Goal: Task Accomplishment & Management: Manage account settings

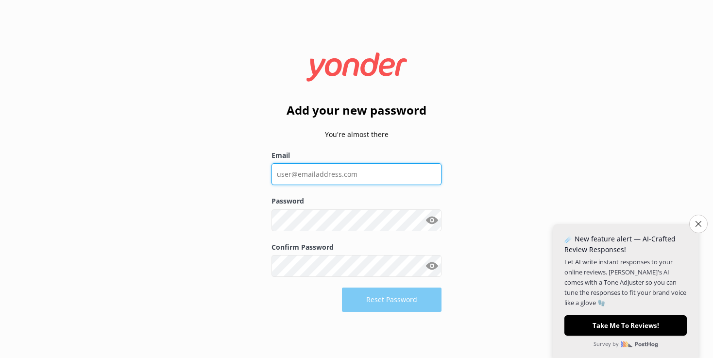
click at [303, 179] on input "Email" at bounding box center [356, 174] width 170 height 22
type input "[PERSON_NAME][EMAIL_ADDRESS][DOMAIN_NAME]"
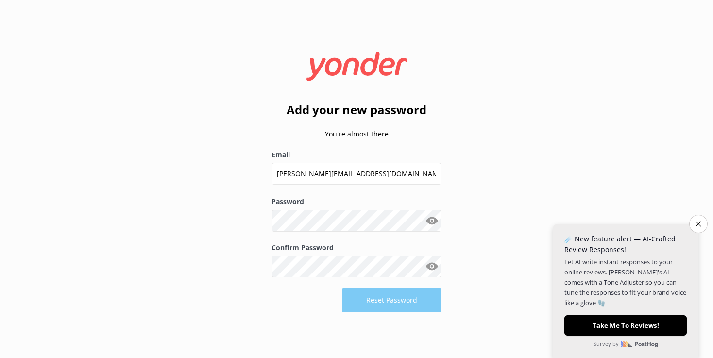
click at [432, 221] on button "Show password" at bounding box center [431, 220] width 19 height 19
click at [398, 296] on button "Reset Password" at bounding box center [392, 300] width 100 height 24
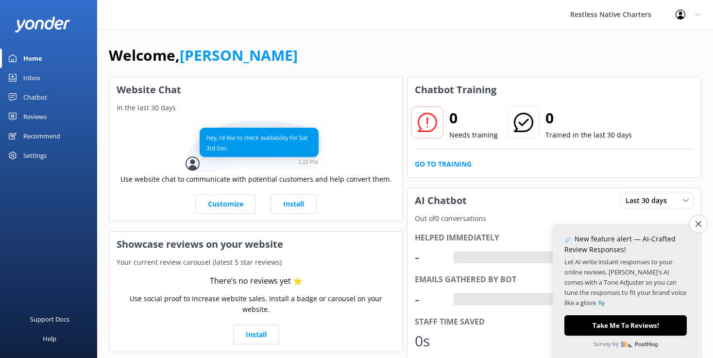
click at [423, 123] on icon at bounding box center [427, 122] width 19 height 19
click at [460, 134] on p "Needs training" at bounding box center [473, 135] width 49 height 11
click at [452, 167] on link "Go to Training" at bounding box center [443, 164] width 57 height 11
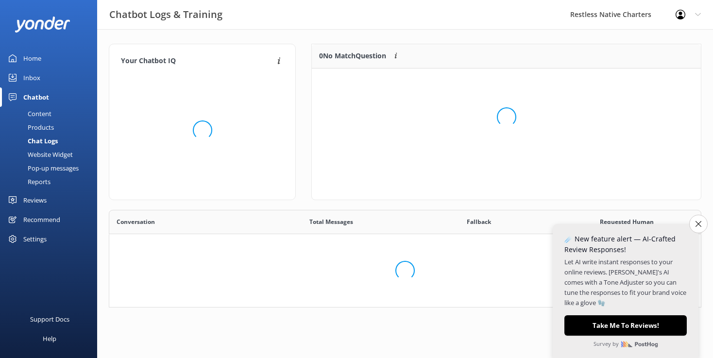
scroll to position [56, 592]
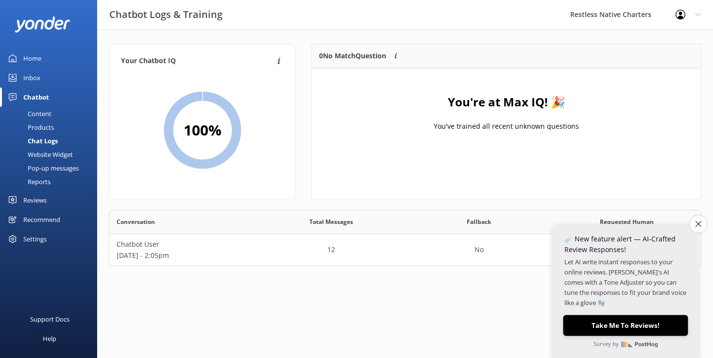
click at [640, 320] on button "Take Me To Reviews!" at bounding box center [625, 325] width 125 height 21
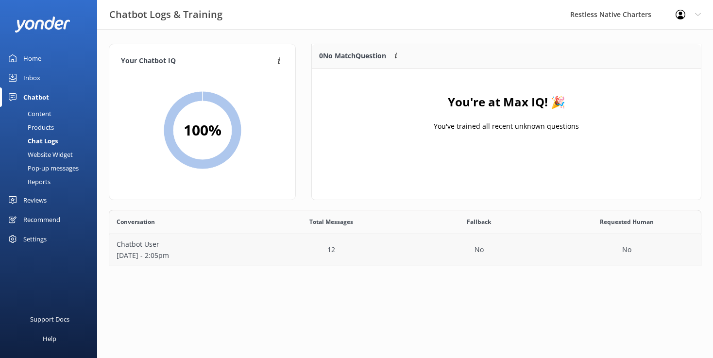
click at [333, 252] on p "12" at bounding box center [331, 249] width 8 height 11
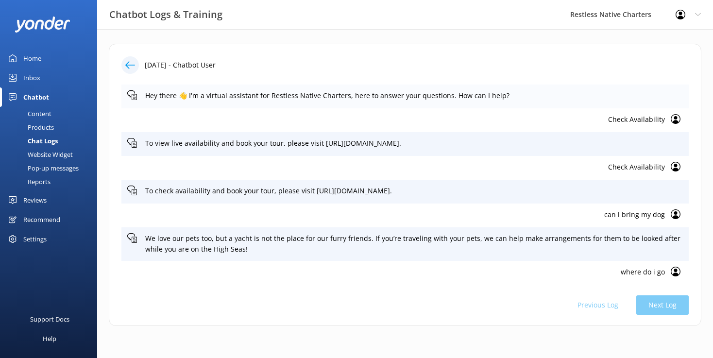
click at [185, 96] on p "Hey there 👋 I'm a virtual assistant for Restless Native Charters, here to answe…" at bounding box center [413, 95] width 537 height 11
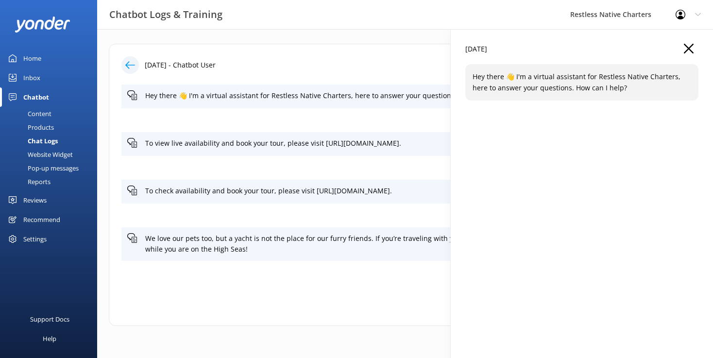
click at [688, 50] on icon "button" at bounding box center [689, 49] width 10 height 10
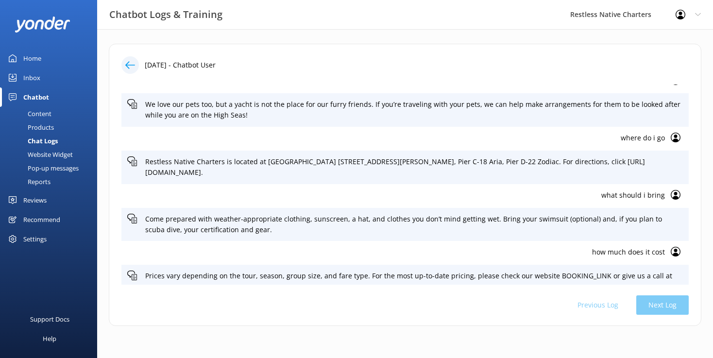
scroll to position [148, 0]
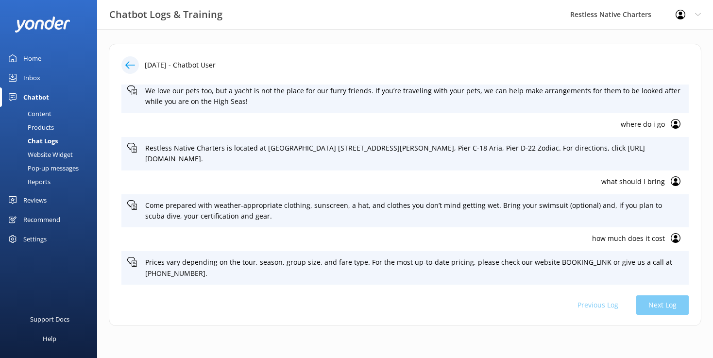
click at [661, 302] on div "Previous Log Next Log" at bounding box center [404, 304] width 567 height 19
click at [469, 290] on div "[DATE] - Chatbot User Hey there 👋 I'm a virtual assistant for Restless Native C…" at bounding box center [405, 185] width 592 height 282
click at [34, 220] on div "Recommend" at bounding box center [41, 219] width 37 height 19
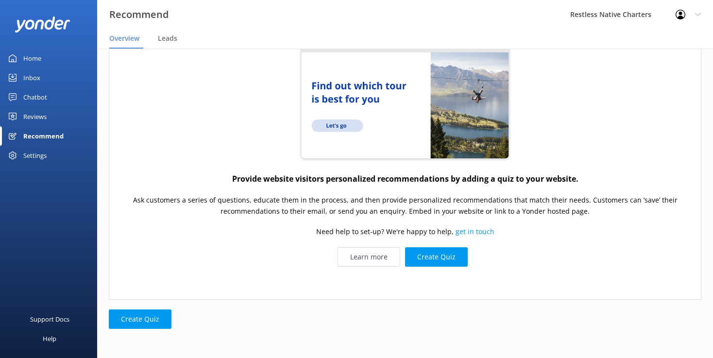
scroll to position [0, 0]
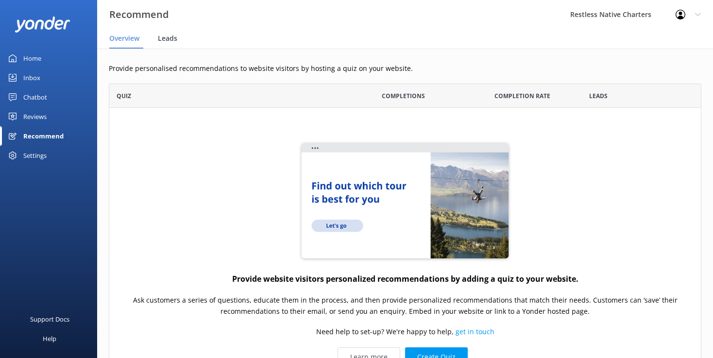
click at [170, 38] on span "Leads" at bounding box center [167, 39] width 19 height 10
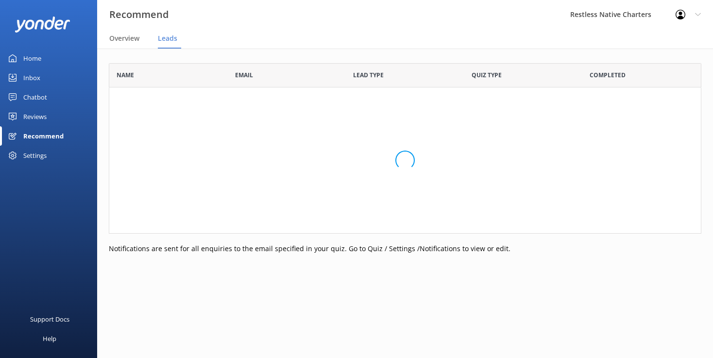
scroll to position [170, 592]
click at [34, 59] on div "Home" at bounding box center [32, 58] width 18 height 19
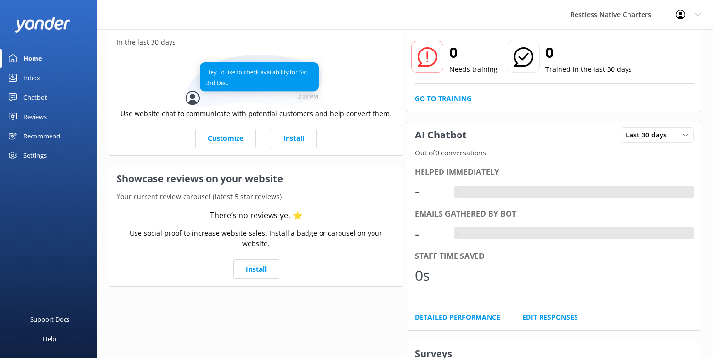
scroll to position [0, 0]
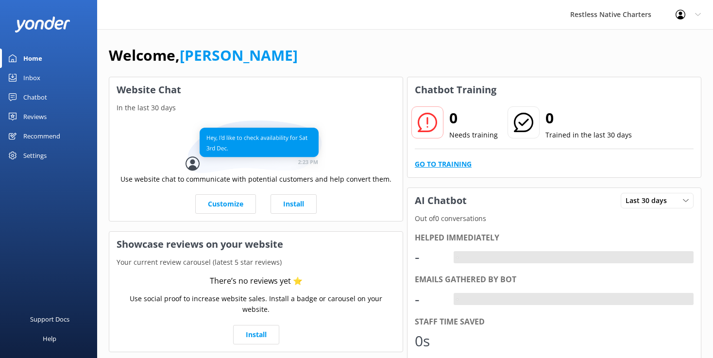
click at [454, 164] on link "Go to Training" at bounding box center [443, 164] width 57 height 11
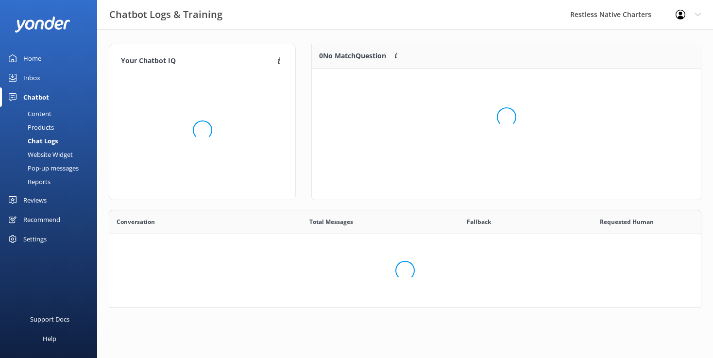
scroll to position [56, 592]
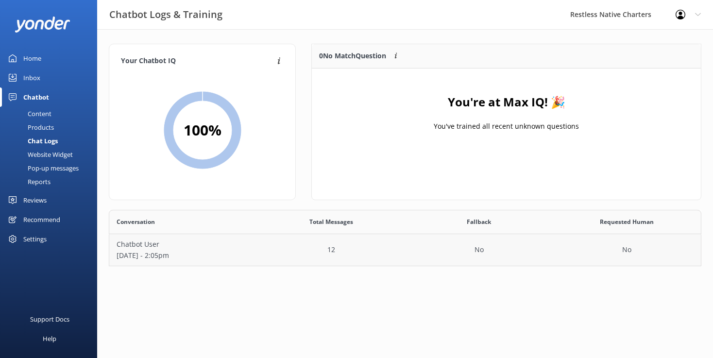
click at [159, 253] on p "[DATE] - 2:05pm" at bounding box center [184, 255] width 134 height 11
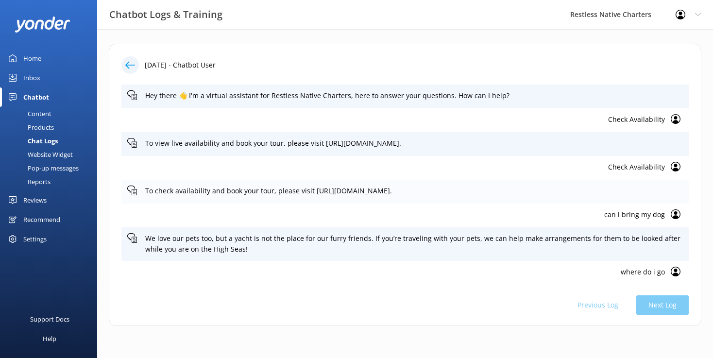
click at [361, 192] on p "To check availability and book your tour, please visit [URL][DOMAIN_NAME]." at bounding box center [413, 190] width 537 height 11
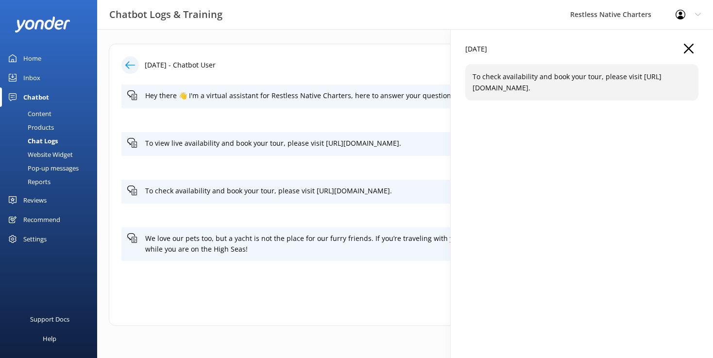
click at [359, 64] on div "[DATE] - Chatbot User" at bounding box center [404, 64] width 567 height 17
click at [690, 50] on icon "button" at bounding box center [689, 49] width 10 height 10
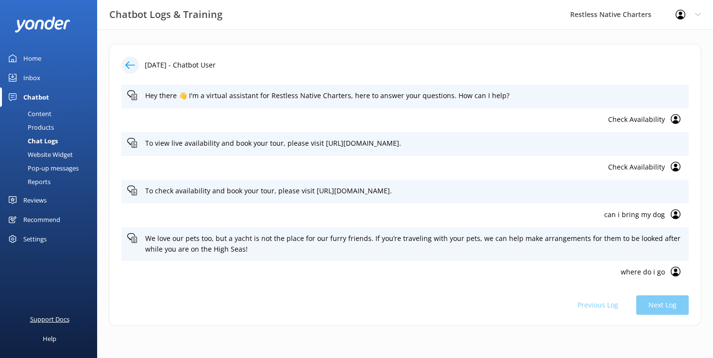
click at [53, 319] on div "Support Docs" at bounding box center [49, 318] width 39 height 19
click at [37, 239] on div "Settings" at bounding box center [34, 238] width 23 height 19
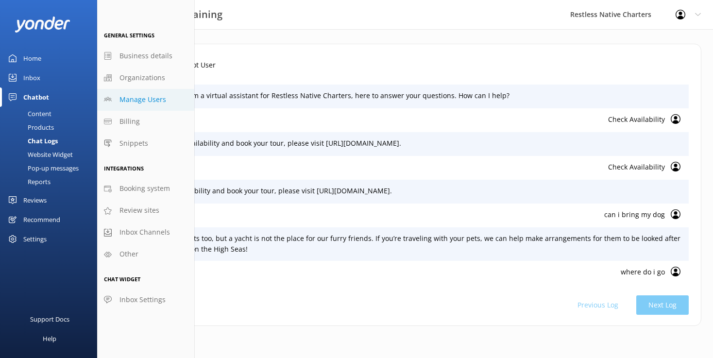
click at [142, 101] on span "Manage Users" at bounding box center [142, 99] width 47 height 11
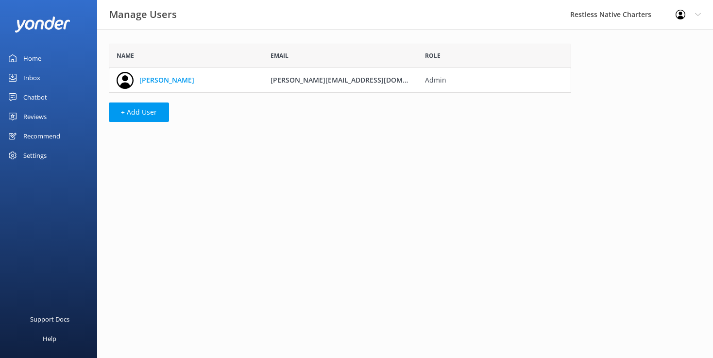
scroll to position [49, 462]
click at [145, 113] on button "+ Add User" at bounding box center [139, 111] width 60 height 19
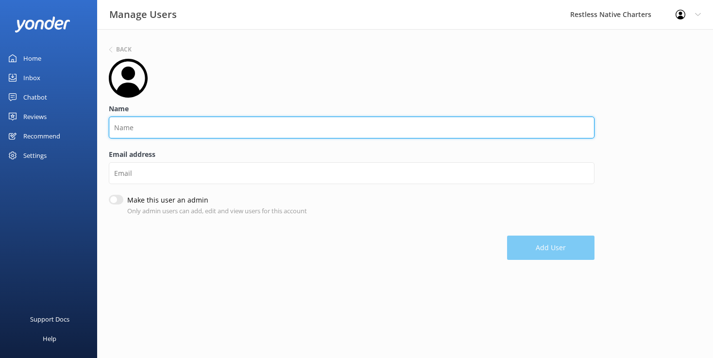
click at [140, 134] on input "Name" at bounding box center [352, 128] width 486 height 22
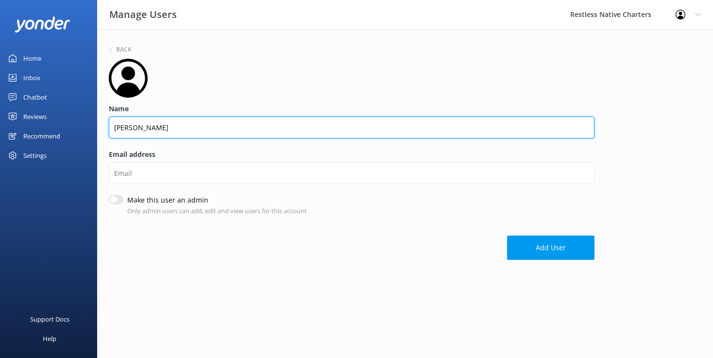
type input "[PERSON_NAME]"
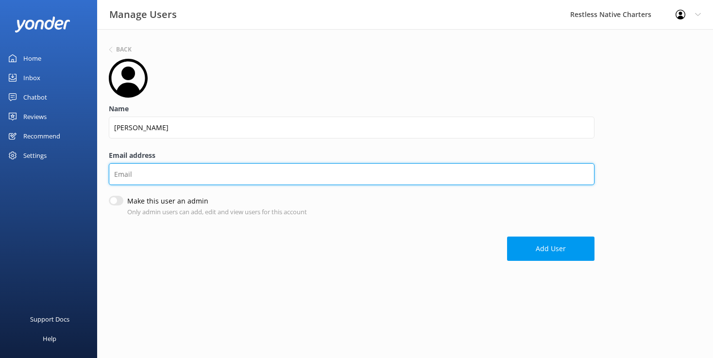
click at [131, 177] on input "Email address" at bounding box center [352, 174] width 486 height 22
type input "[PERSON_NAME][EMAIL_ADDRESS][DOMAIN_NAME]"
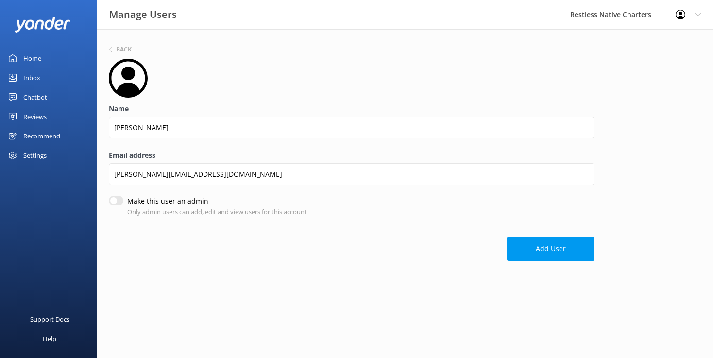
click at [118, 204] on input "Make this user an admin" at bounding box center [116, 201] width 15 height 10
checkbox input "true"
click at [556, 251] on button "Add User" at bounding box center [550, 249] width 87 height 24
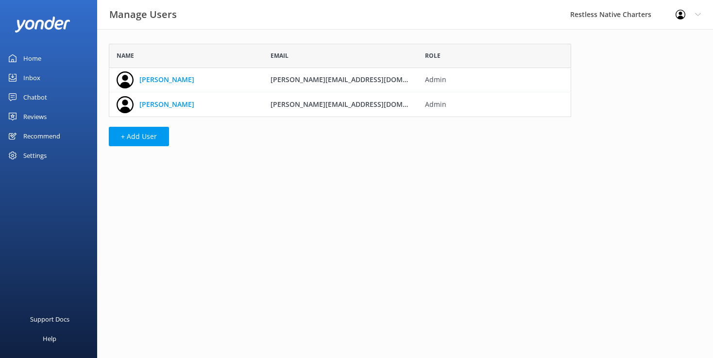
scroll to position [73, 462]
click at [32, 77] on div "Inbox" at bounding box center [31, 77] width 17 height 19
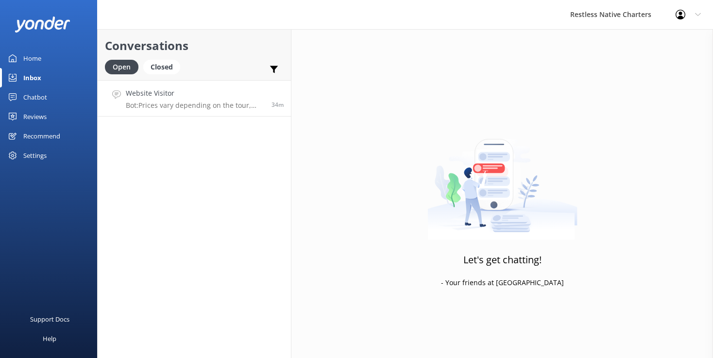
click at [223, 105] on p "Bot: Prices vary depending on the tour, season, group size, and fare type. For …" at bounding box center [195, 105] width 138 height 9
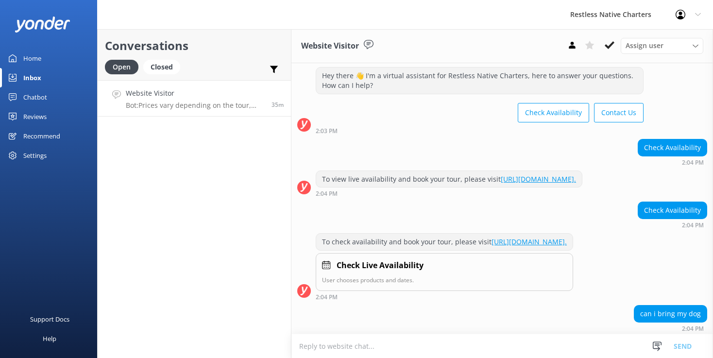
scroll to position [0, 0]
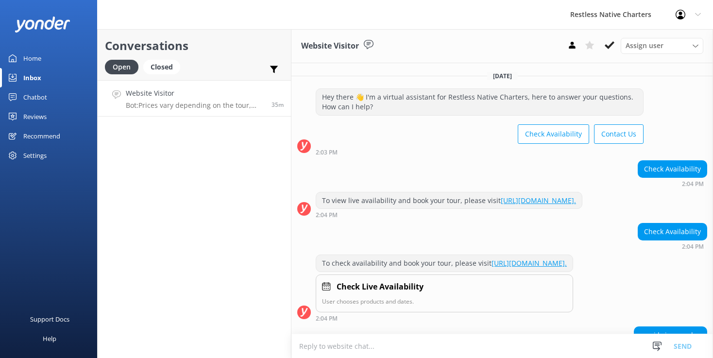
click at [408, 98] on div "Hey there 👋 I'm a virtual assistant for Restless Native Charters, here to answe…" at bounding box center [479, 102] width 327 height 26
click at [429, 101] on div "Hey there 👋 I'm a virtual assistant for Restless Native Charters, here to answe…" at bounding box center [479, 102] width 327 height 26
click at [501, 205] on link "[URL][DOMAIN_NAME]." at bounding box center [538, 200] width 75 height 9
click at [621, 132] on button "Contact Us" at bounding box center [619, 133] width 50 height 19
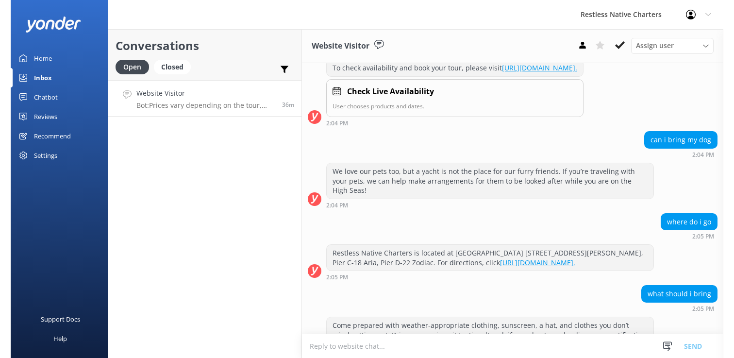
scroll to position [200, 0]
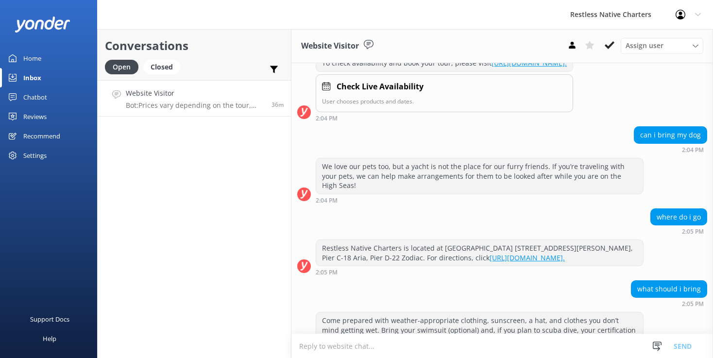
click at [496, 262] on link "[URL][DOMAIN_NAME]." at bounding box center [526, 257] width 75 height 9
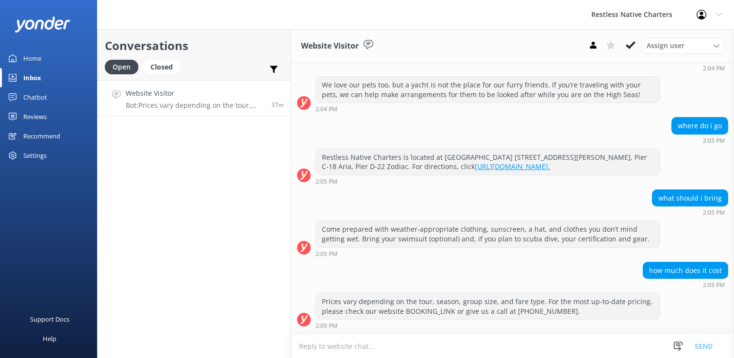
scroll to position [300, 0]
click at [349, 345] on textarea at bounding box center [512, 346] width 443 height 24
